Goal: Transaction & Acquisition: Purchase product/service

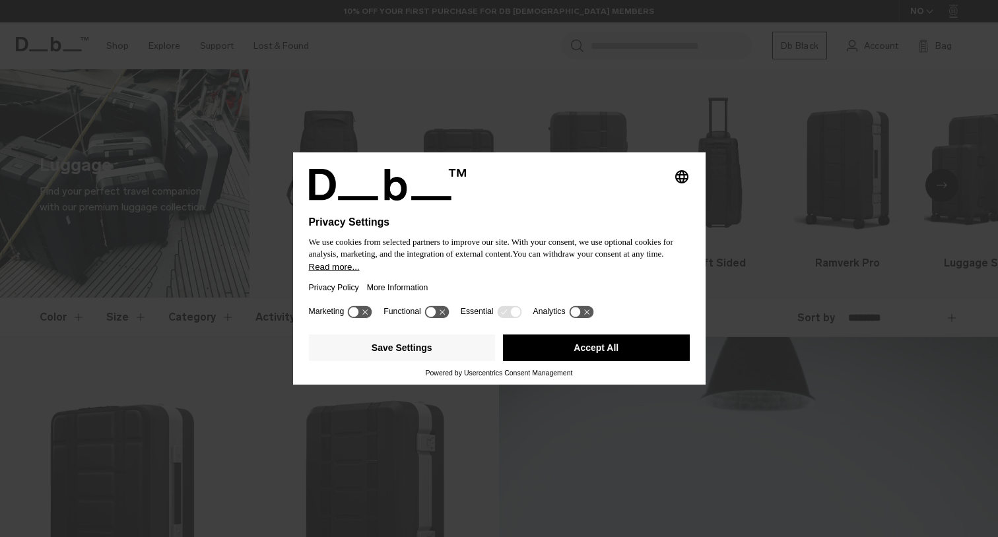
click at [568, 352] on button "Accept All" at bounding box center [596, 348] width 187 height 26
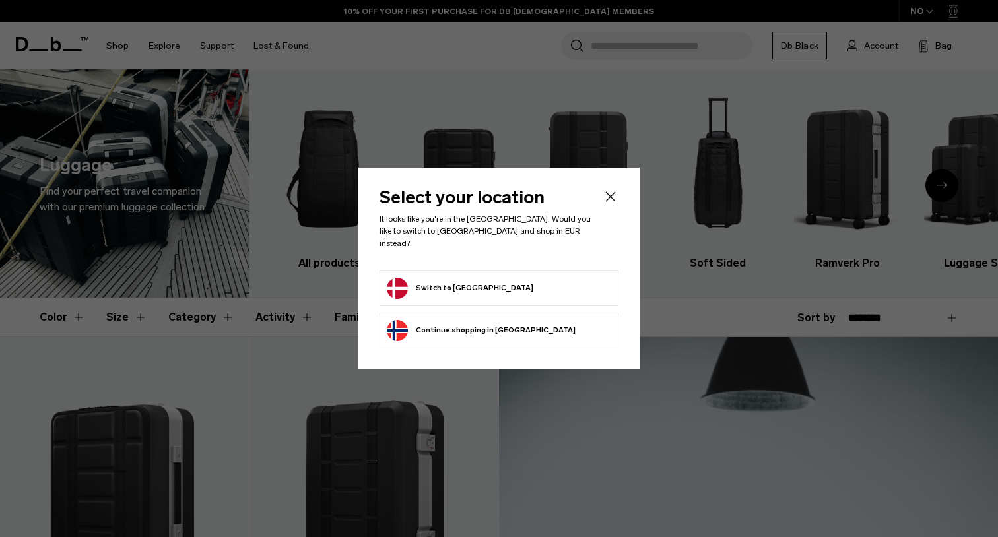
click at [616, 202] on icon "Close" at bounding box center [610, 197] width 16 height 16
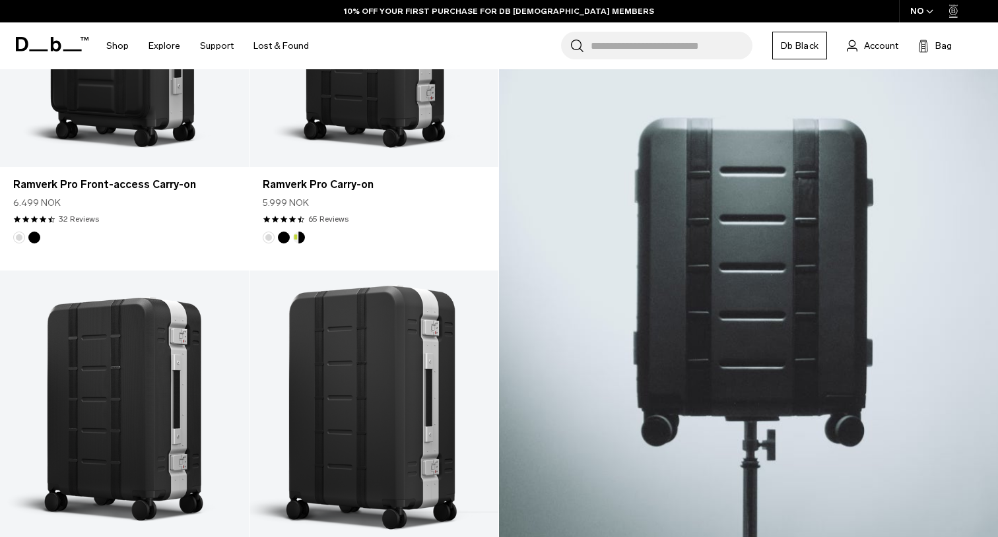
scroll to position [191, 0]
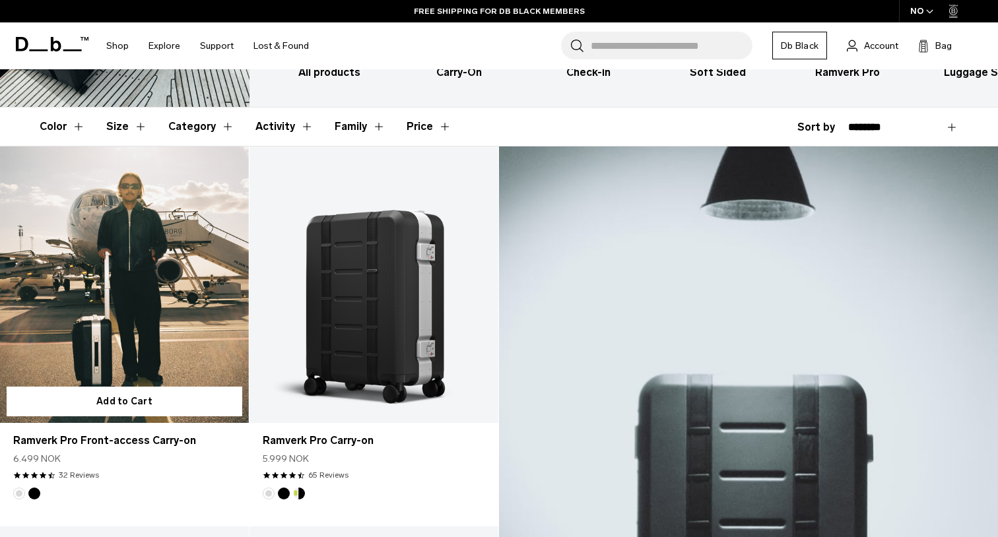
click at [172, 313] on link "Ramverk Pro Front-access Carry-on" at bounding box center [124, 284] width 249 height 276
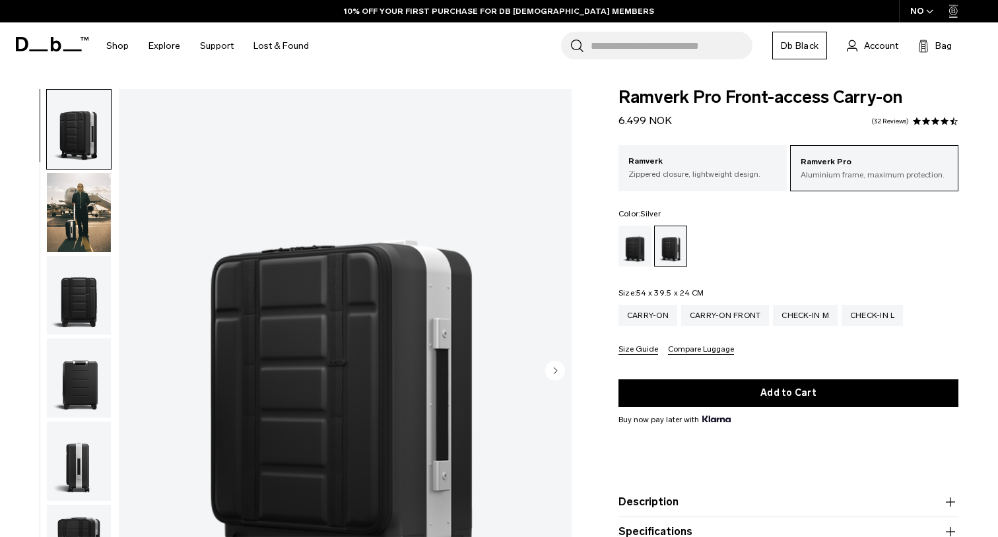
click at [88, 218] on img "button" at bounding box center [79, 212] width 64 height 79
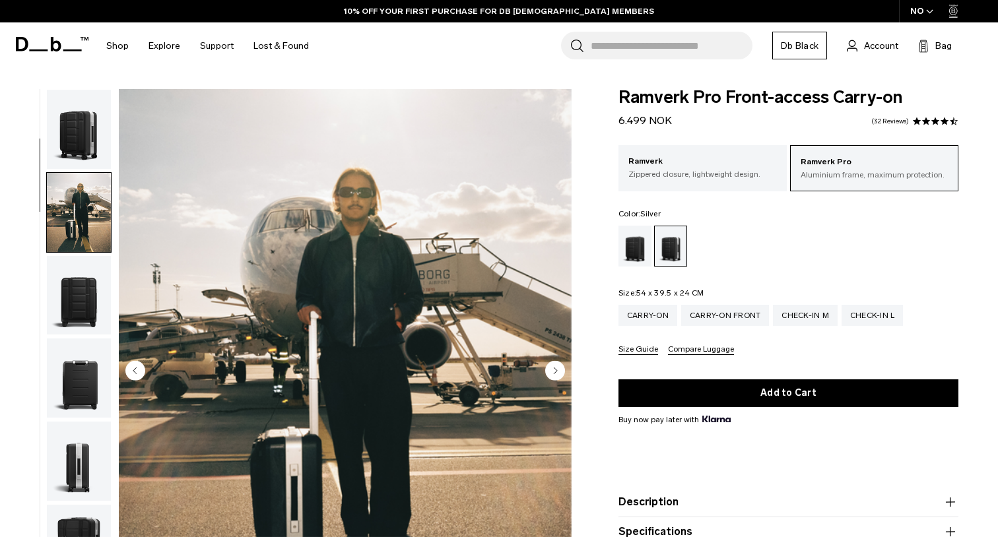
scroll to position [84, 0]
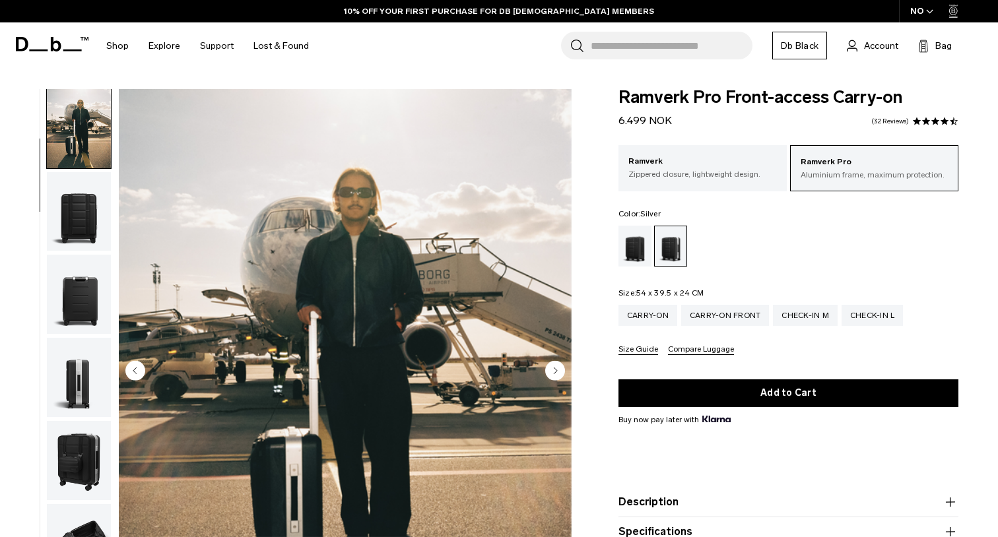
click at [88, 218] on img "button" at bounding box center [79, 211] width 64 height 79
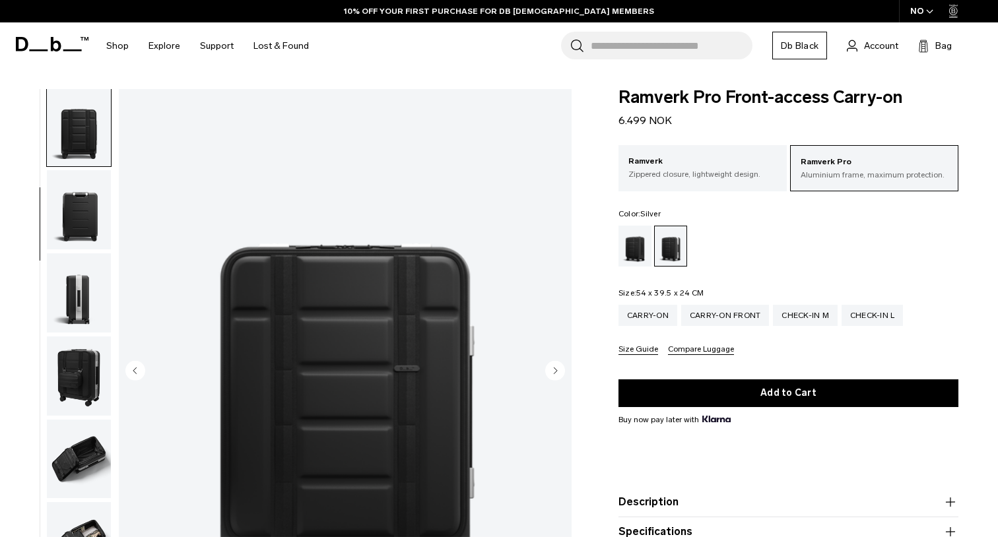
click at [88, 218] on img "button" at bounding box center [79, 209] width 64 height 79
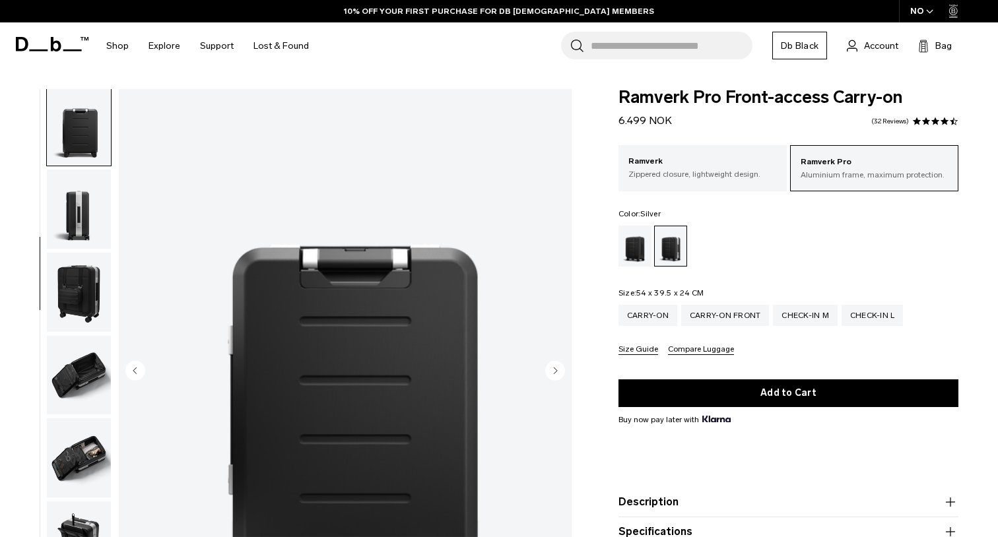
click at [85, 238] on img "button" at bounding box center [79, 209] width 64 height 79
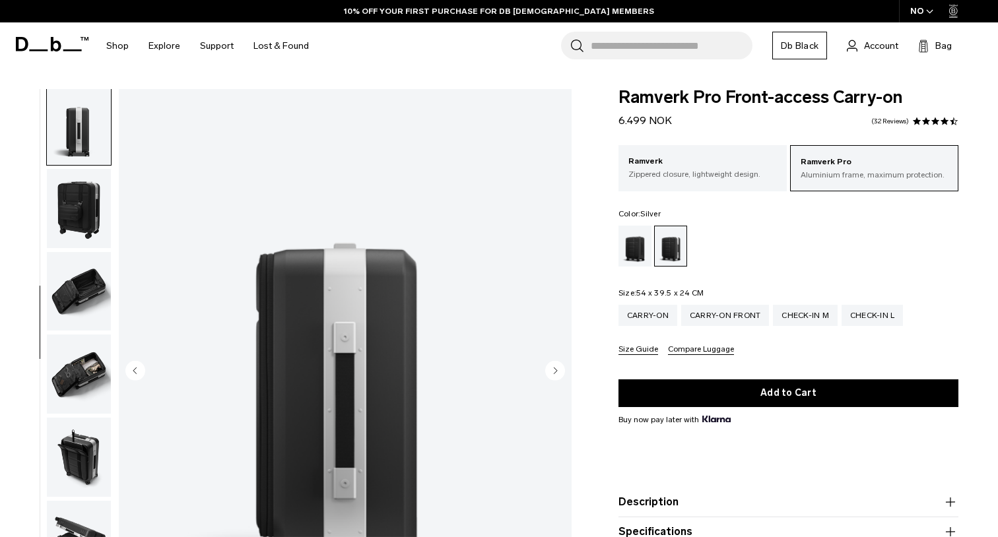
click at [85, 238] on img "button" at bounding box center [79, 208] width 64 height 79
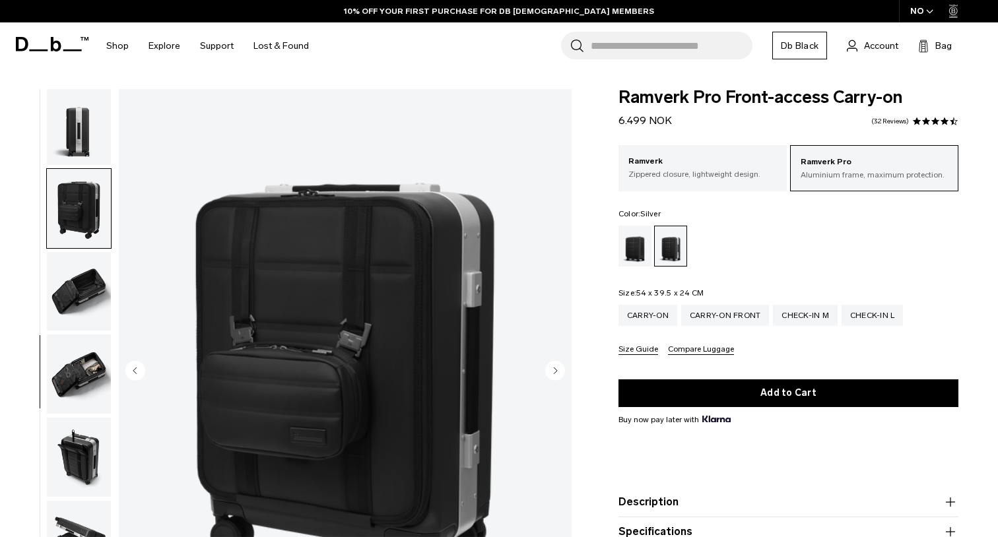
scroll to position [356, 0]
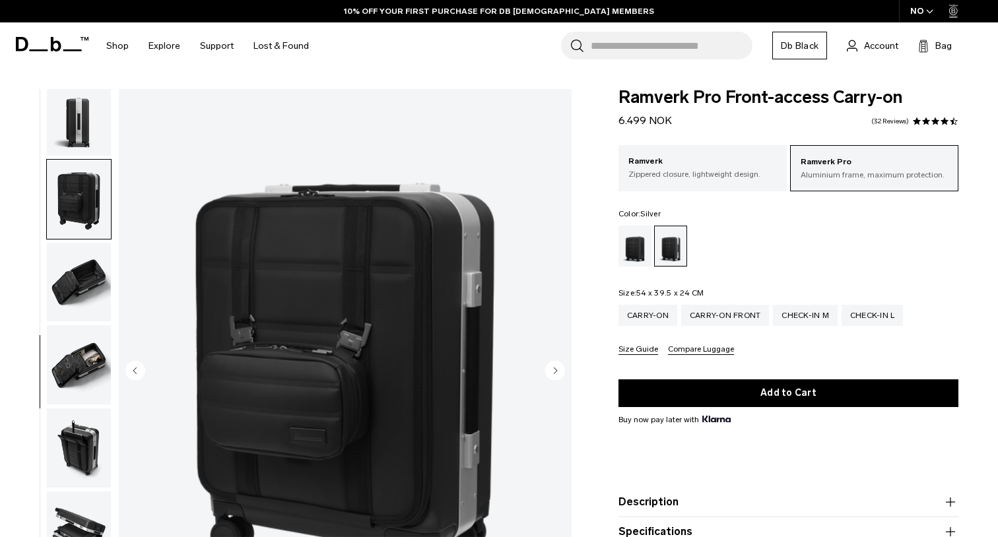
click at [85, 243] on img "button" at bounding box center [79, 282] width 64 height 79
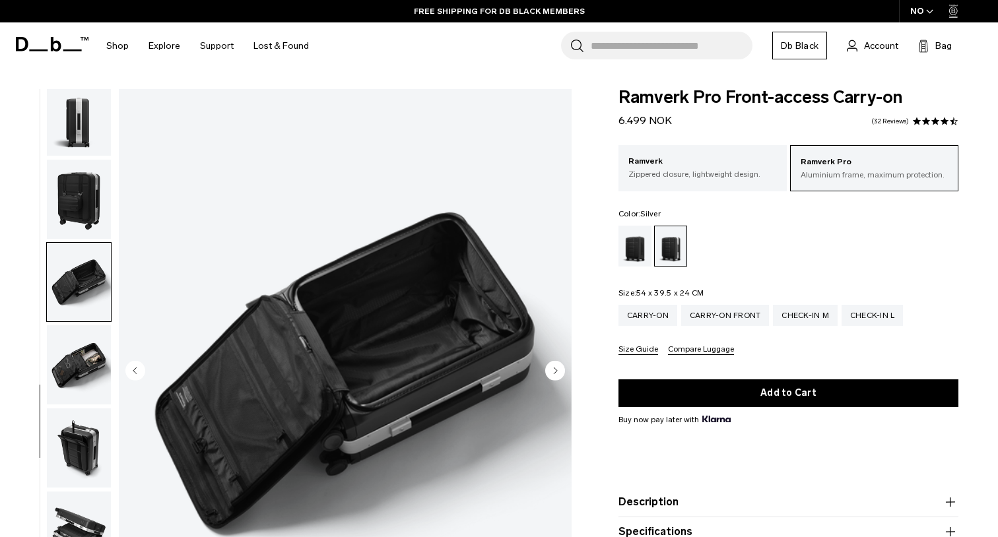
scroll to position [119, 0]
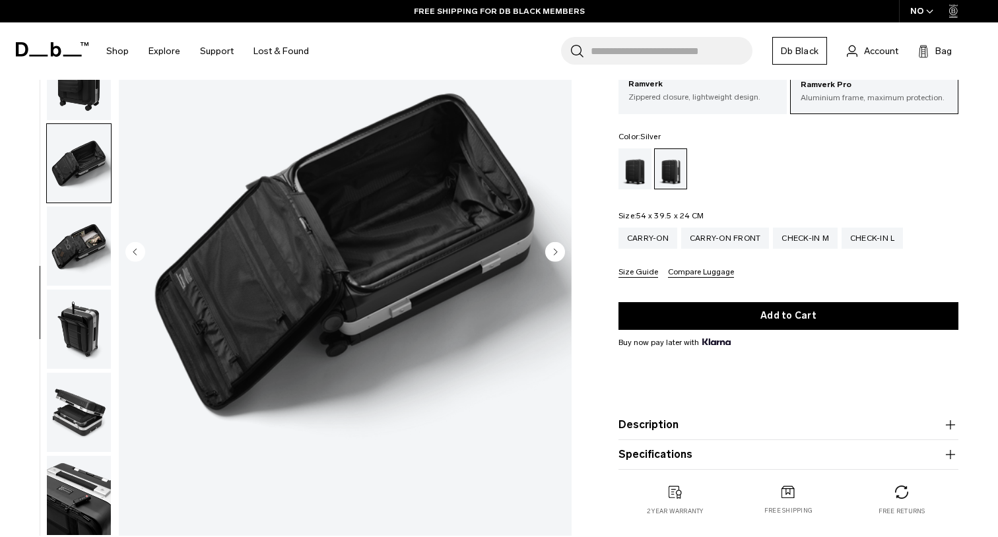
click at [87, 207] on img "button" at bounding box center [79, 246] width 64 height 79
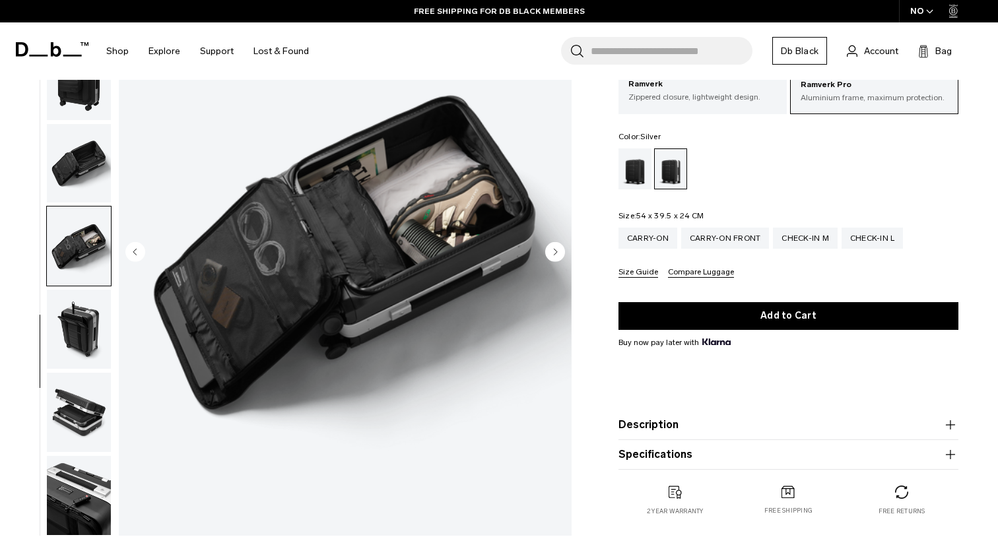
click at [87, 237] on img "button" at bounding box center [79, 246] width 64 height 79
click at [89, 301] on img "button" at bounding box center [79, 329] width 64 height 79
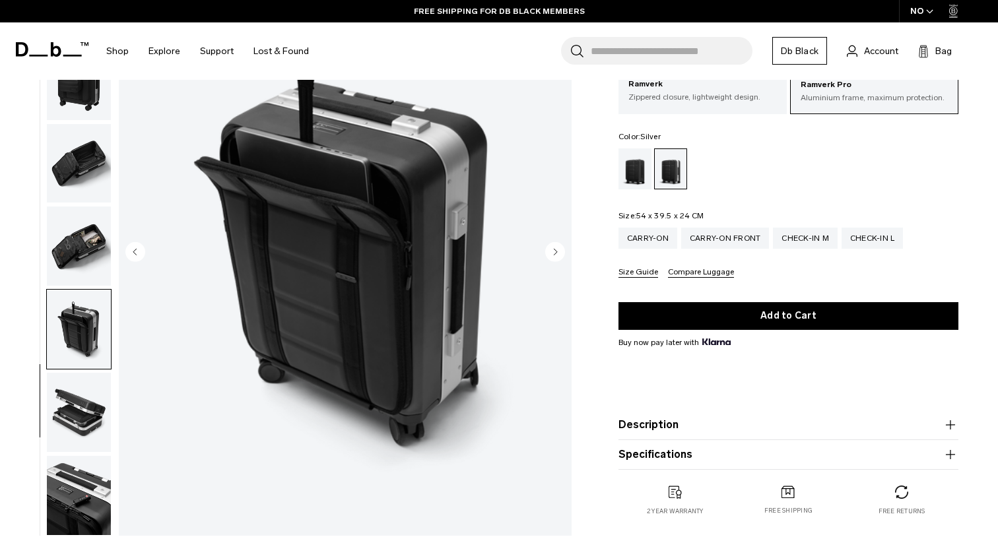
click at [91, 384] on img "button" at bounding box center [79, 412] width 64 height 79
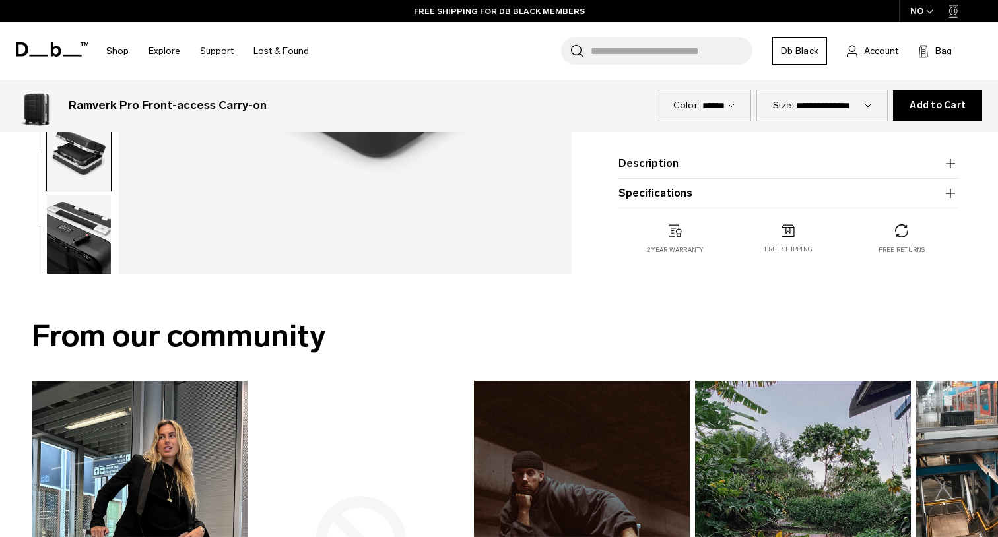
scroll to position [331, 0]
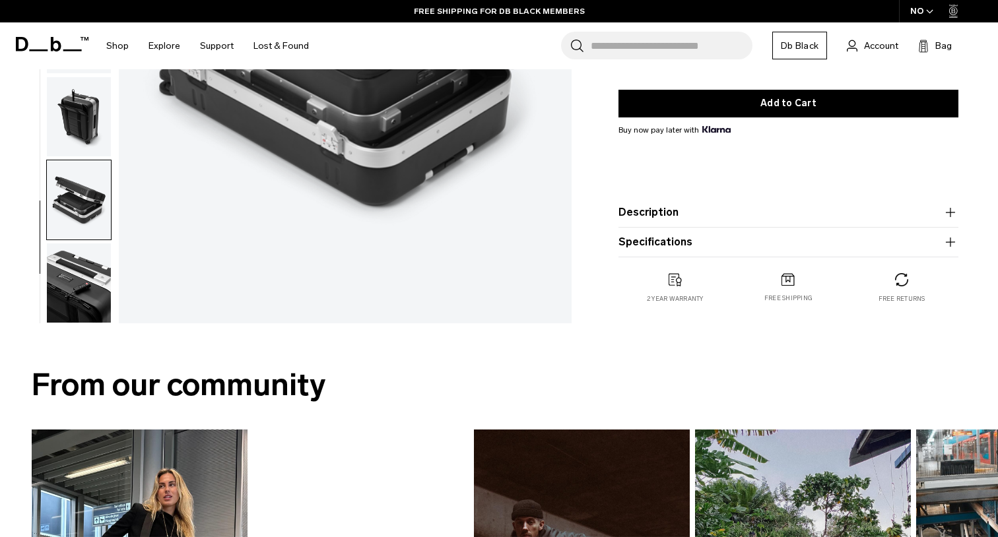
click at [92, 315] on img "button" at bounding box center [79, 282] width 64 height 79
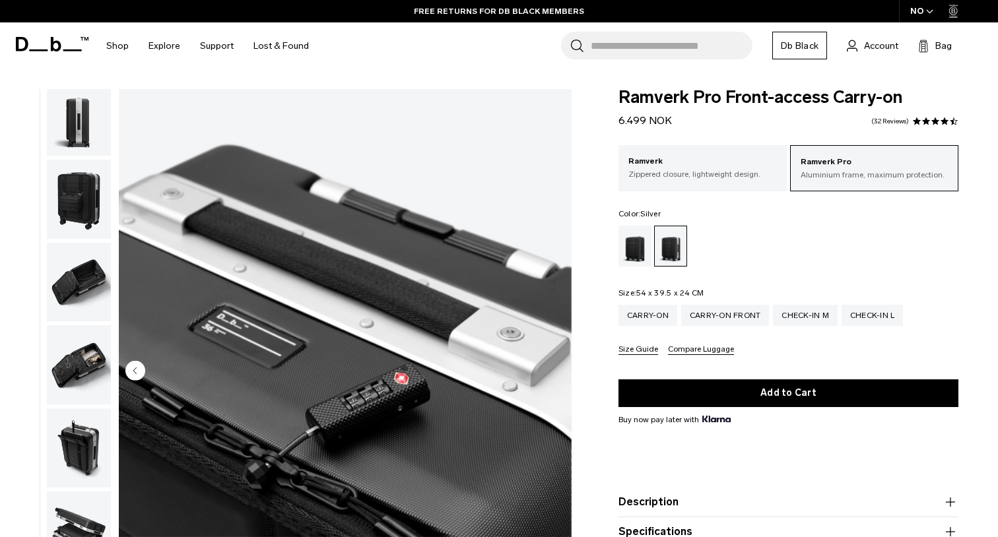
scroll to position [-3, 0]
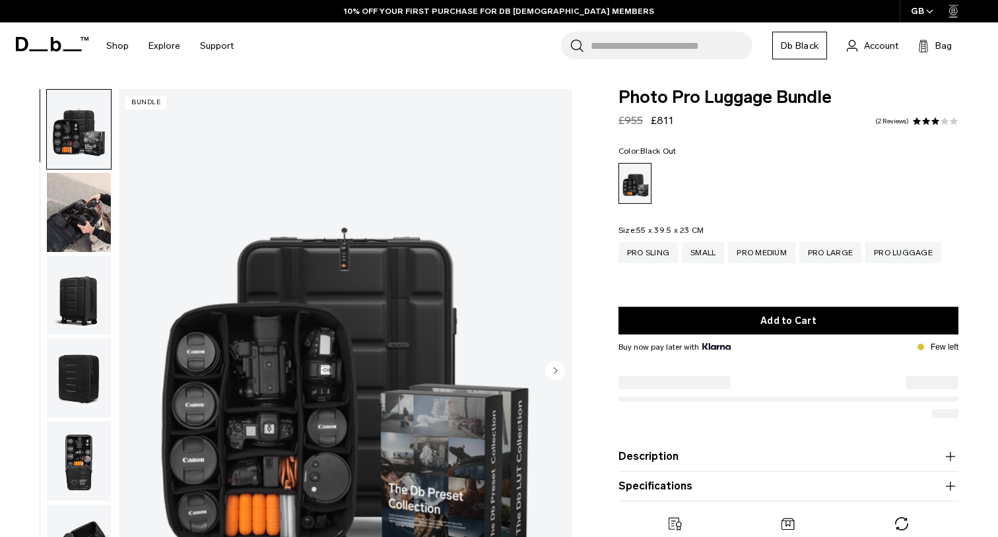
click at [560, 366] on circle "Next slide" at bounding box center [555, 370] width 20 height 20
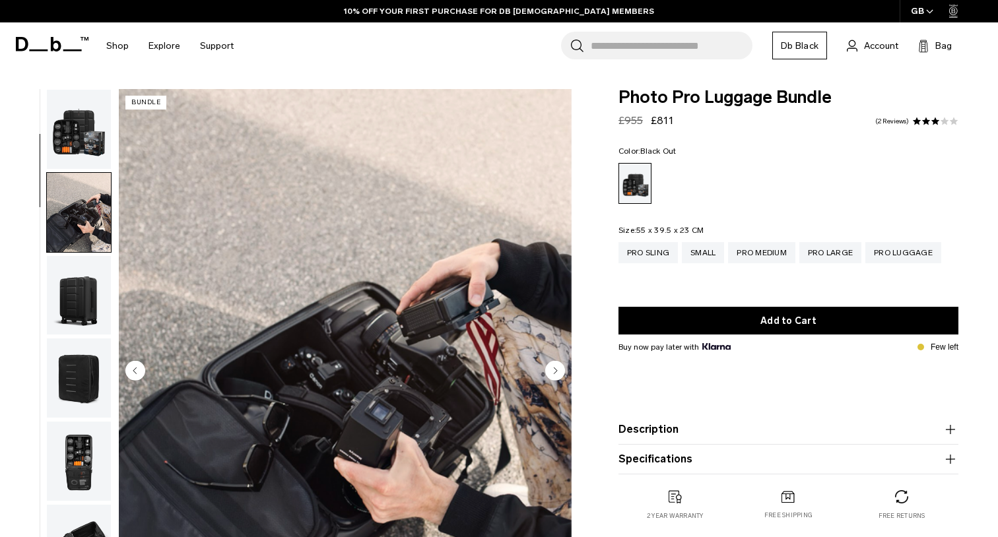
scroll to position [84, 0]
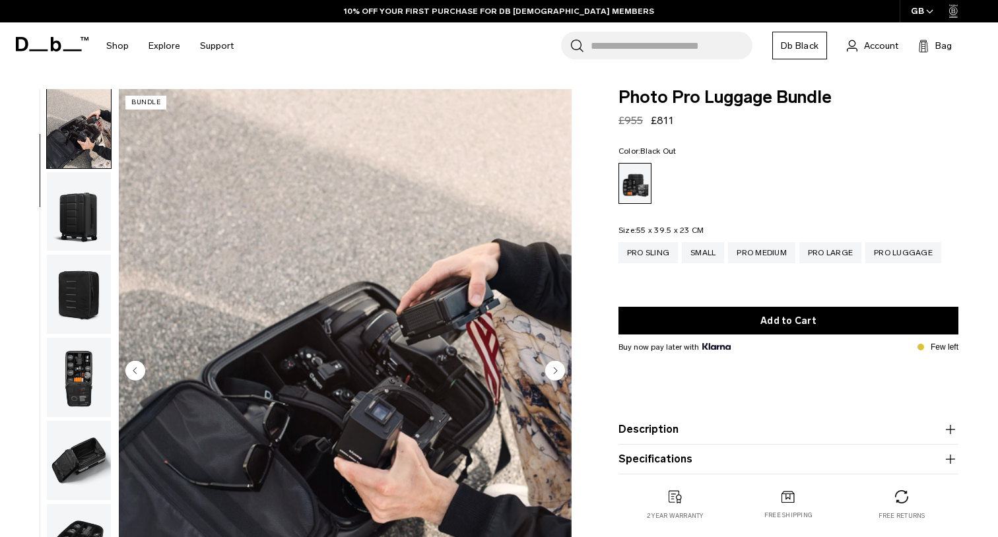
click at [560, 366] on circle "Next slide" at bounding box center [555, 370] width 20 height 20
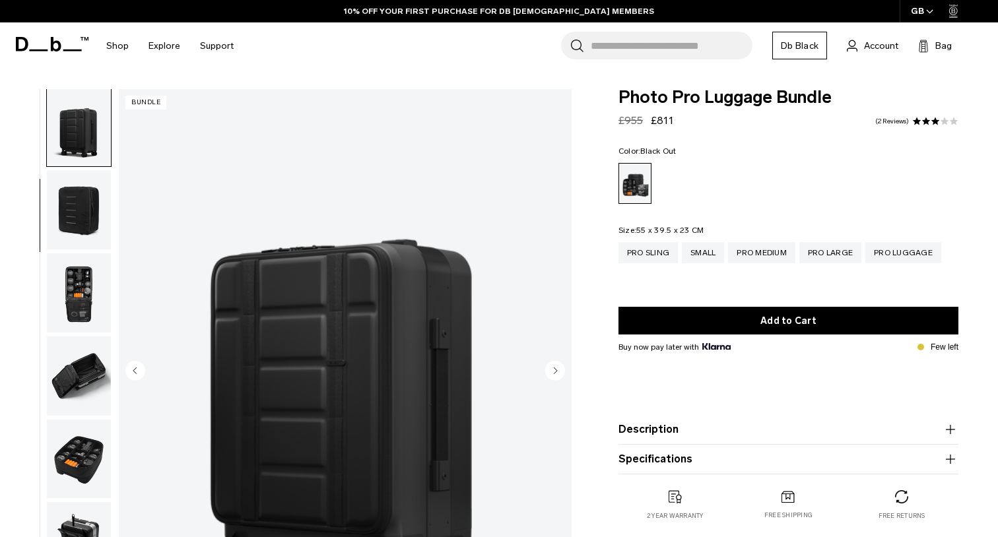
click at [560, 366] on circle "Next slide" at bounding box center [555, 370] width 20 height 20
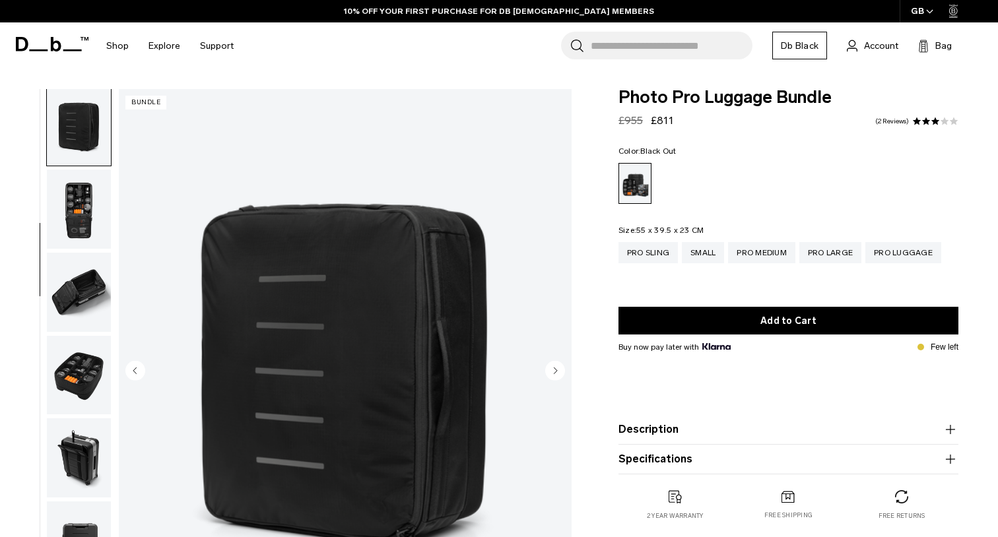
click at [560, 366] on circle "Next slide" at bounding box center [555, 370] width 20 height 20
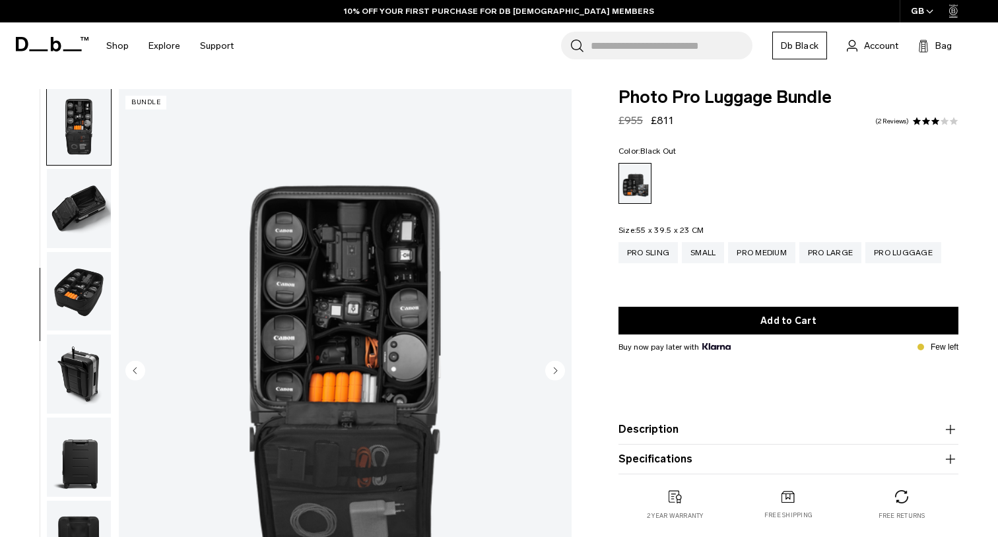
click at [560, 366] on circle "Next slide" at bounding box center [555, 370] width 20 height 20
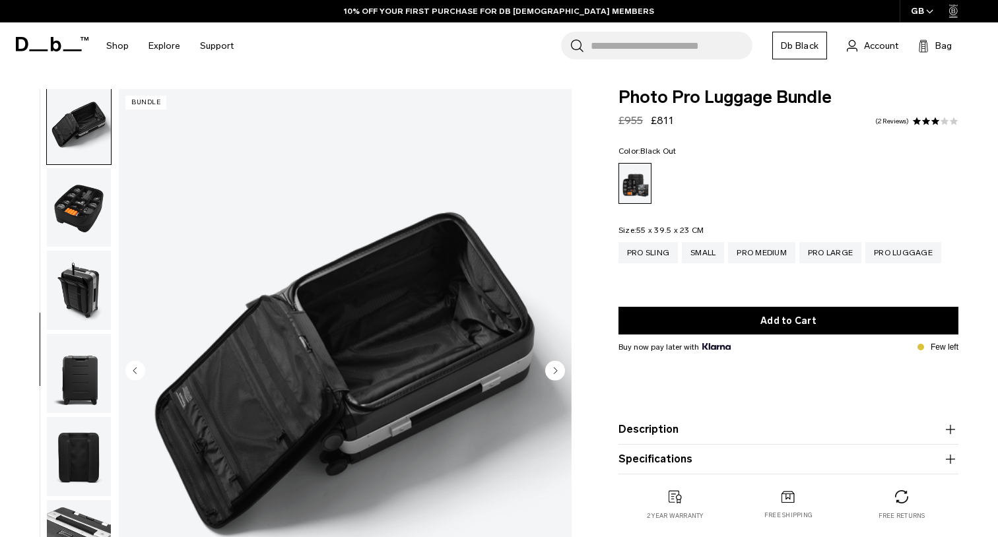
click at [560, 366] on circle "Next slide" at bounding box center [555, 370] width 20 height 20
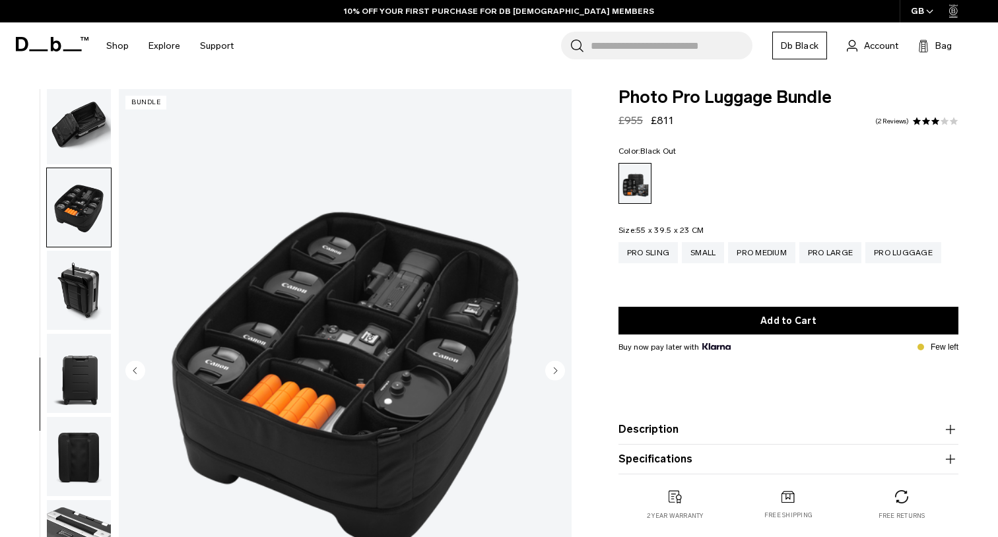
scroll to position [439, 0]
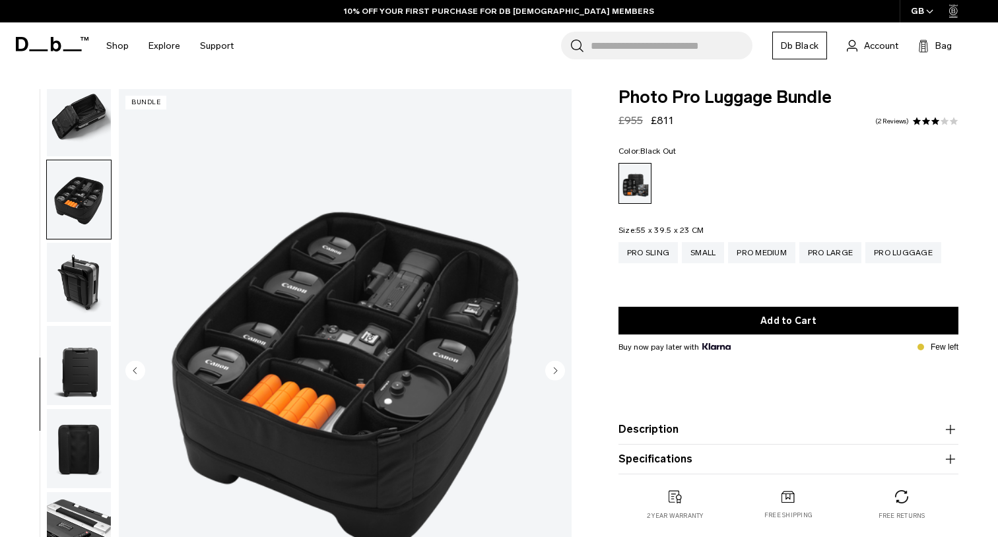
click at [560, 366] on circle "Next slide" at bounding box center [555, 370] width 20 height 20
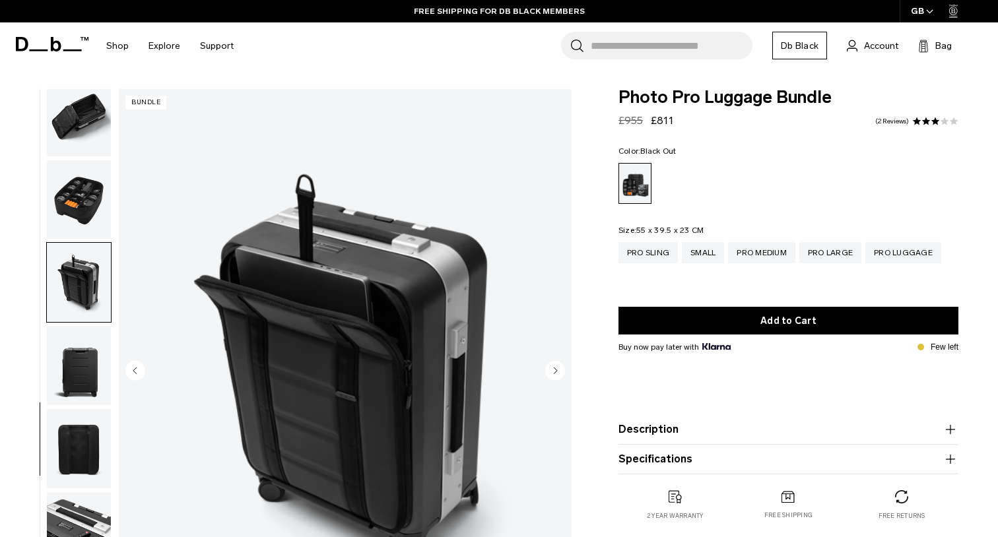
click at [560, 366] on circle "Next slide" at bounding box center [555, 370] width 20 height 20
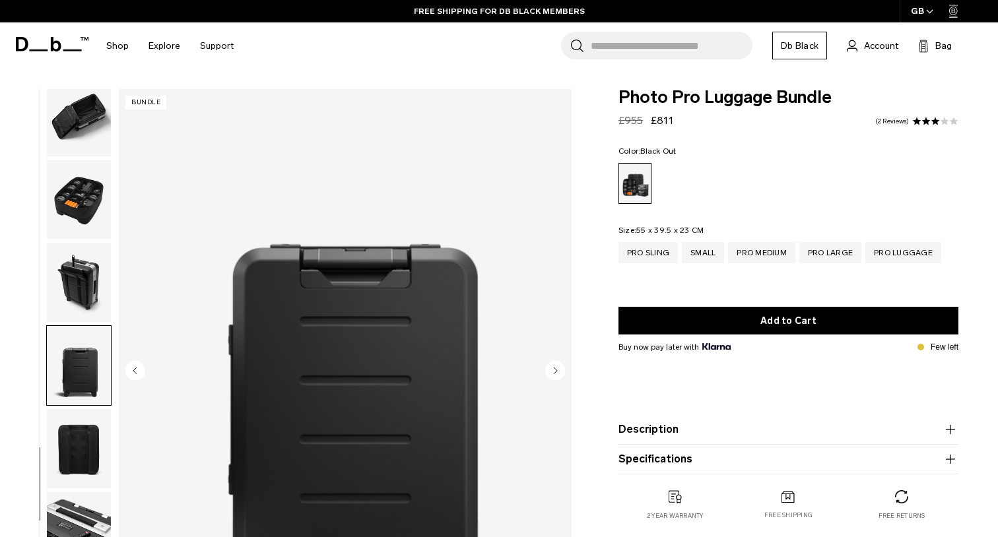
click at [560, 366] on circle "Next slide" at bounding box center [555, 370] width 20 height 20
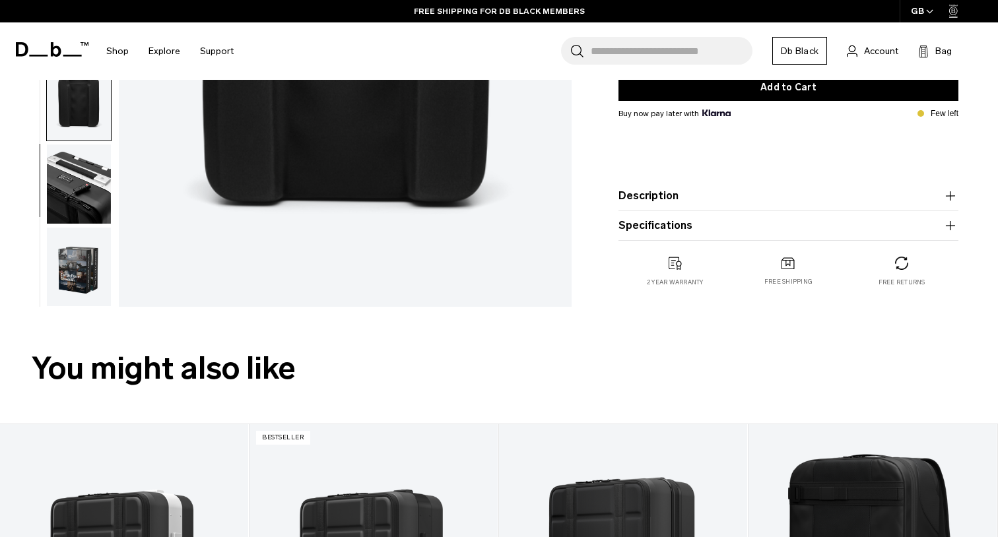
scroll to position [205, 0]
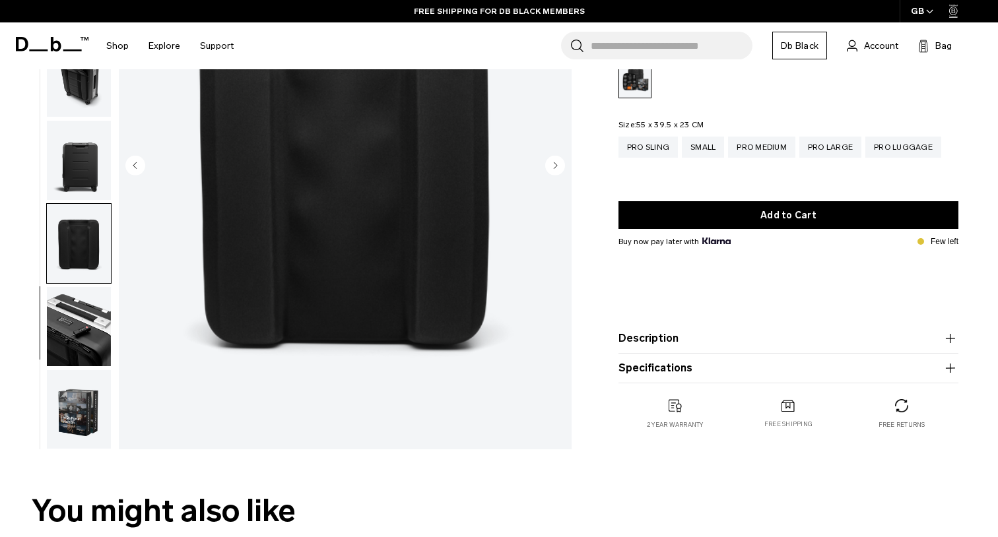
click at [589, 305] on div "Photo Pro Luggage Bundle Regular price £955 £811 3.0 star rating 2 Reviews Colo…" at bounding box center [788, 220] width 419 height 472
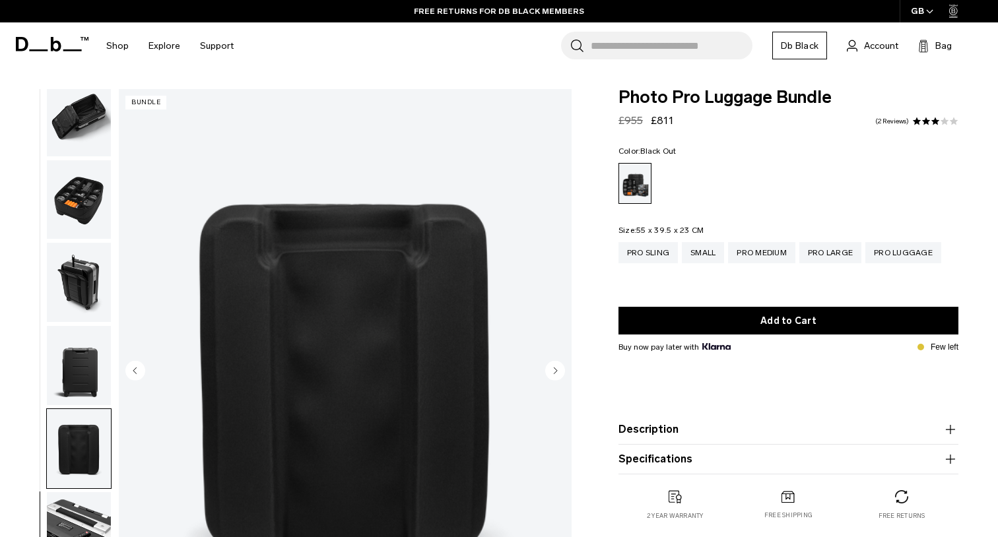
scroll to position [0, 0]
